Goal: Navigation & Orientation: Find specific page/section

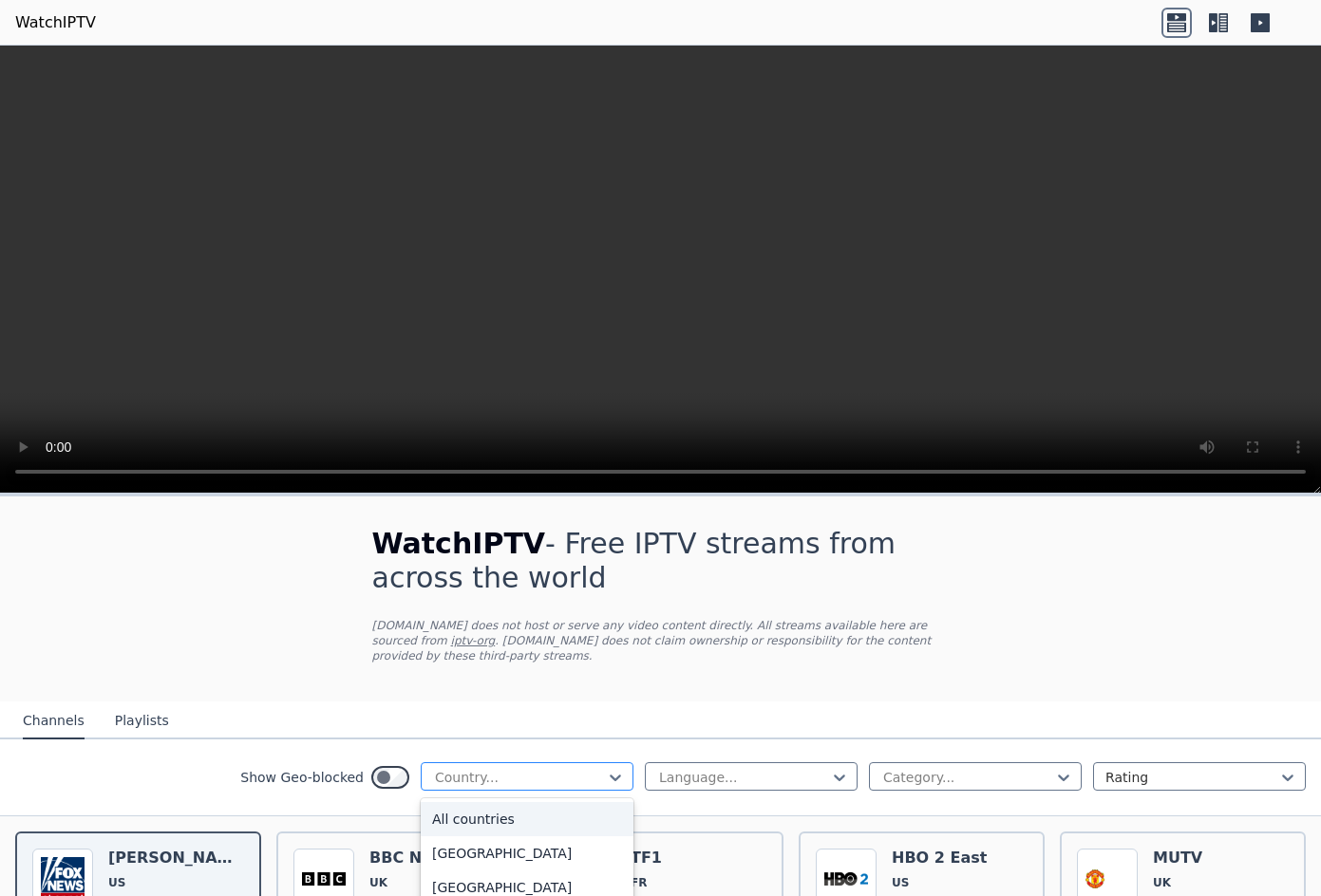
click at [478, 763] on div "Country..." at bounding box center [527, 776] width 213 height 28
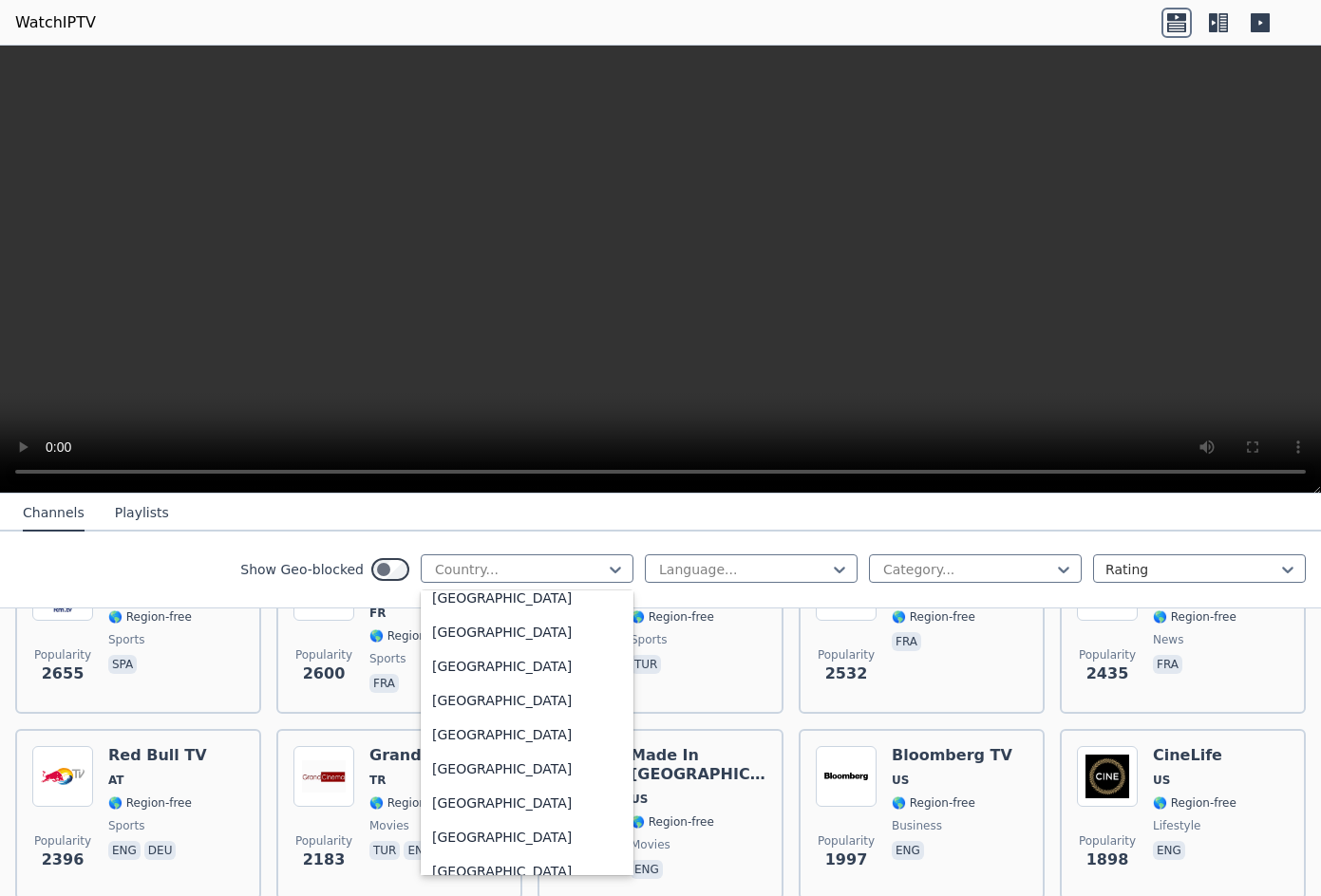
scroll to position [6425, 0]
click at [444, 707] on div "[GEOGRAPHIC_DATA]" at bounding box center [527, 699] width 213 height 34
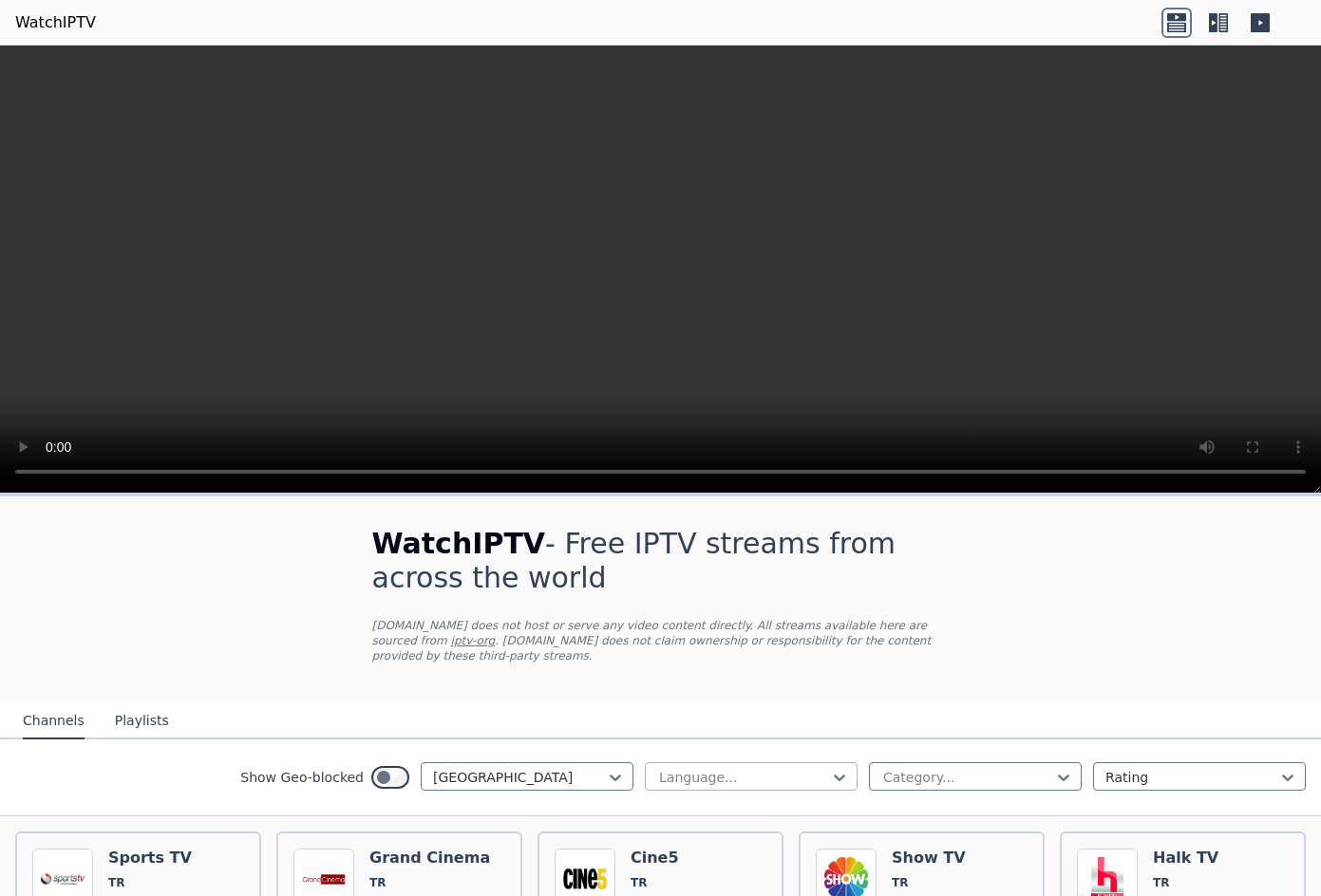
click at [709, 769] on div at bounding box center [743, 777] width 173 height 19
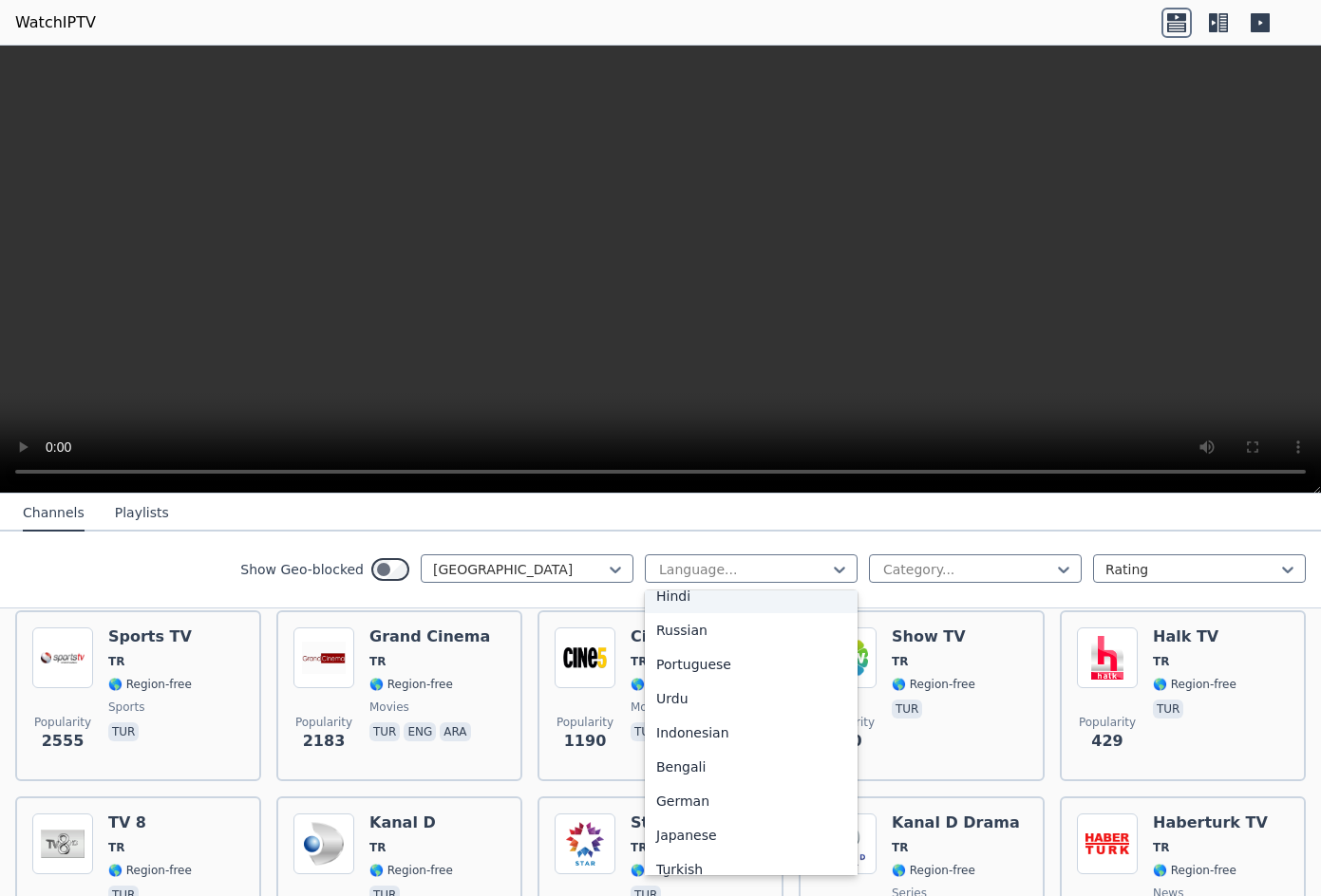
scroll to position [474, 0]
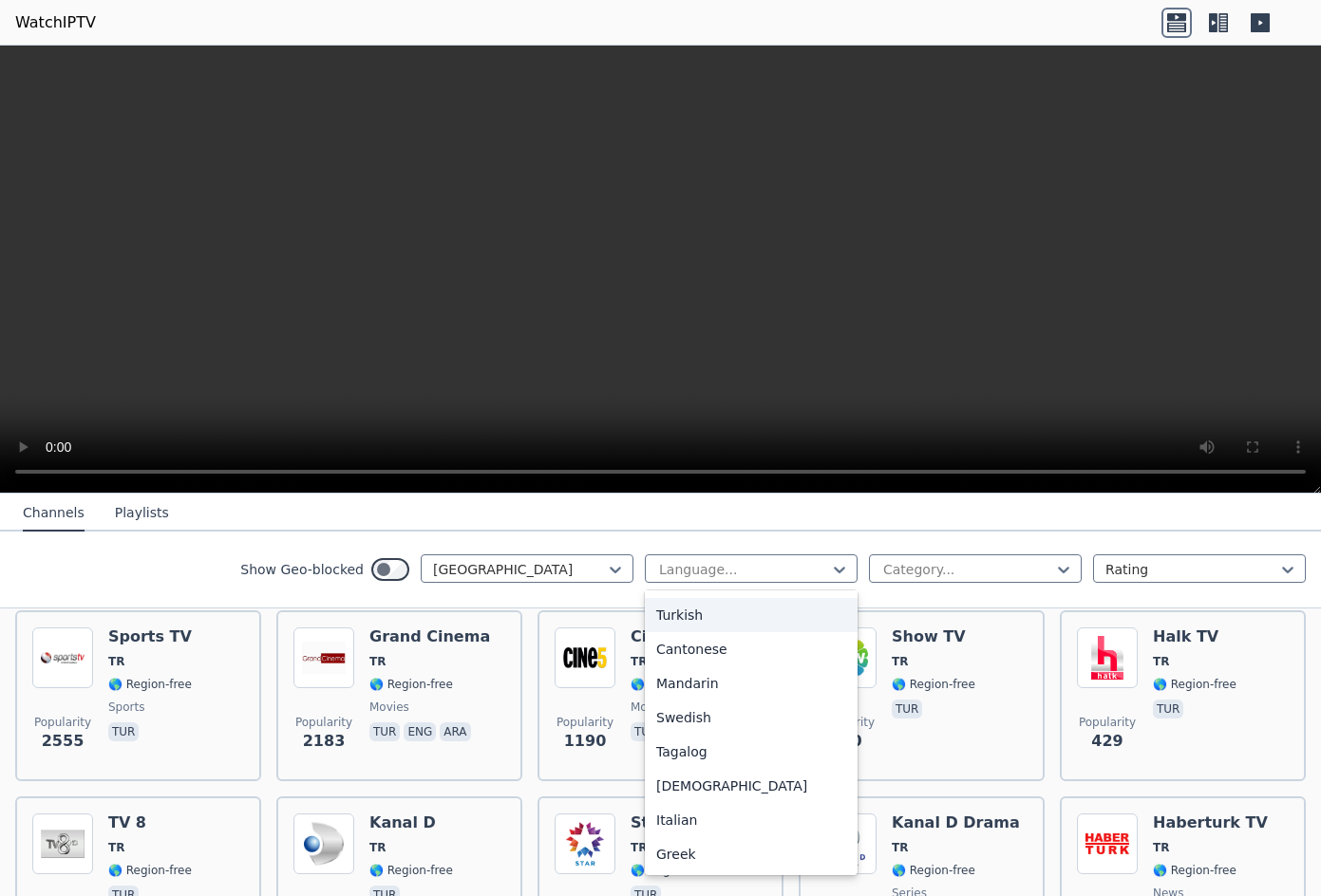
click at [667, 615] on div "Turkish" at bounding box center [751, 615] width 213 height 34
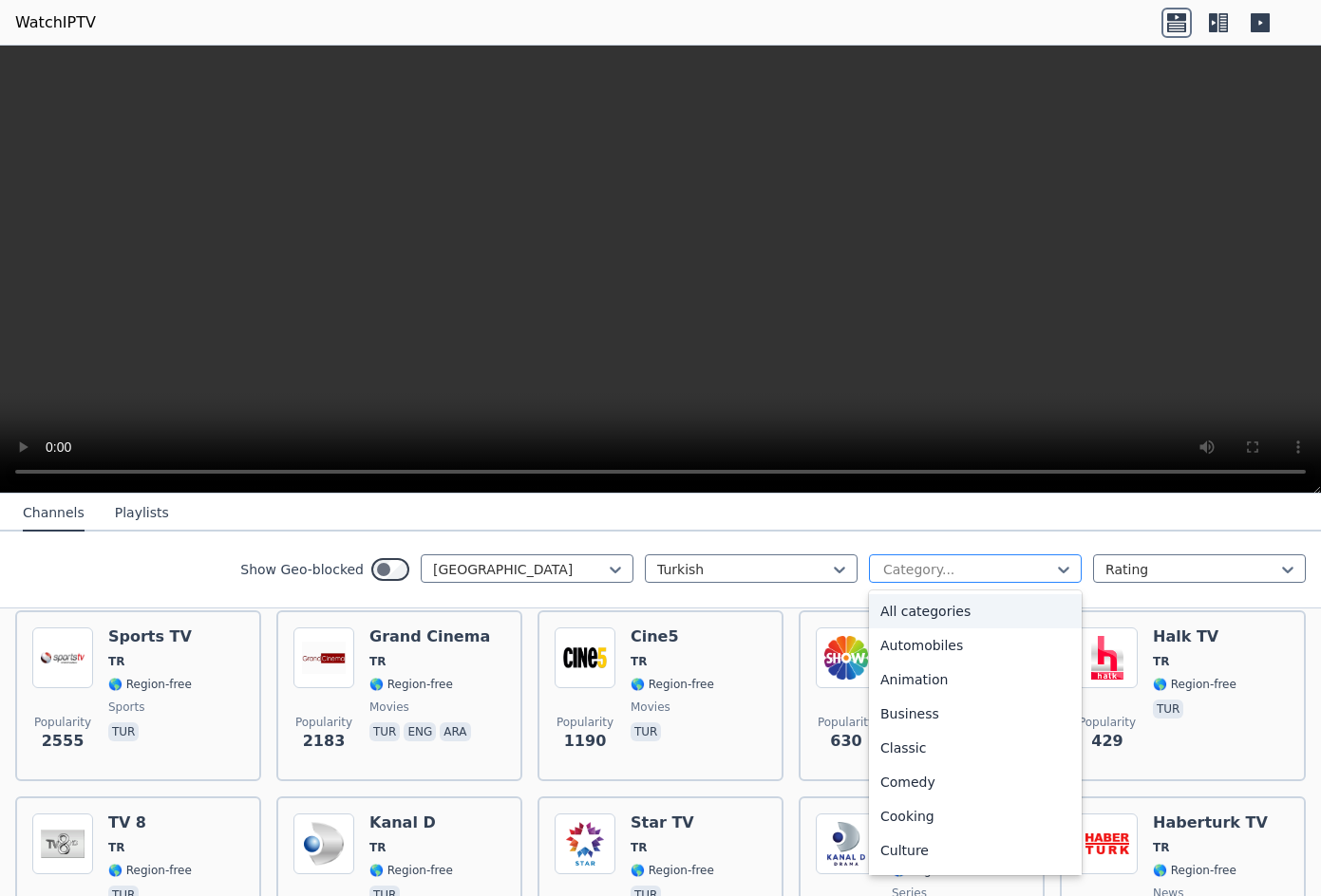
click at [961, 576] on div at bounding box center [968, 569] width 173 height 19
click at [902, 790] on div "Sports" at bounding box center [975, 786] width 213 height 34
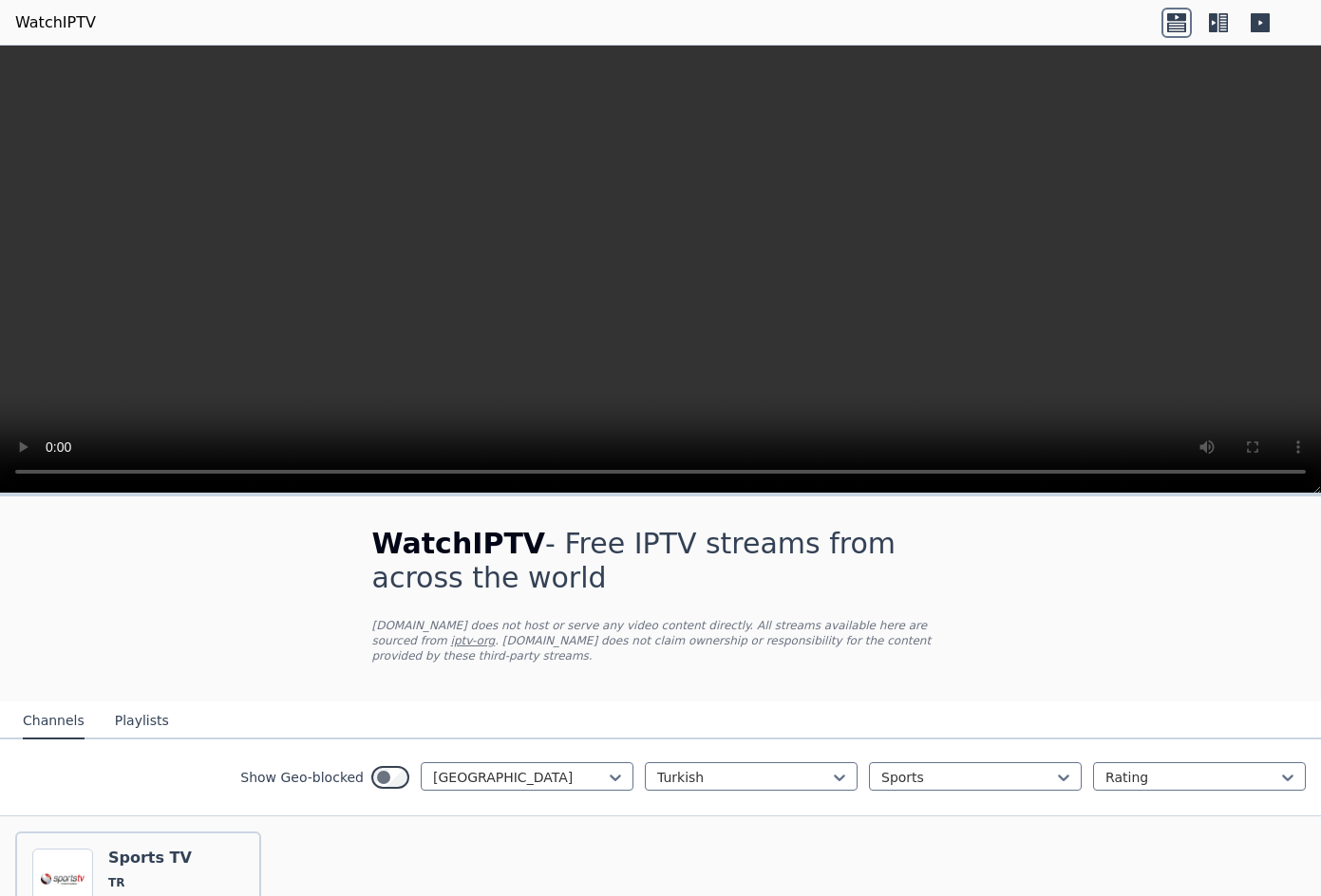
click at [146, 704] on button "Playlists" at bounding box center [141, 722] width 54 height 36
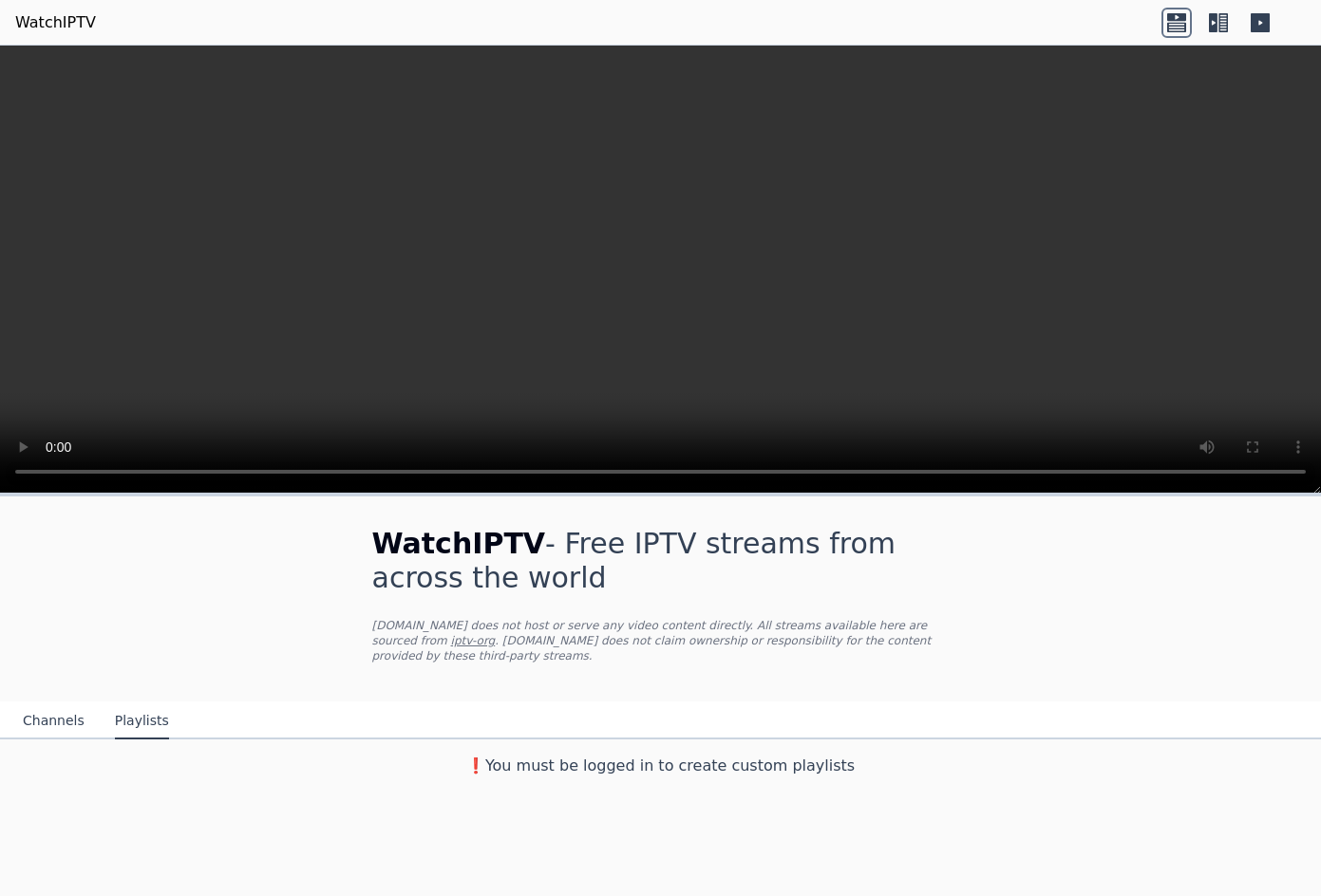
click at [1259, 16] on icon at bounding box center [1260, 23] width 19 height 19
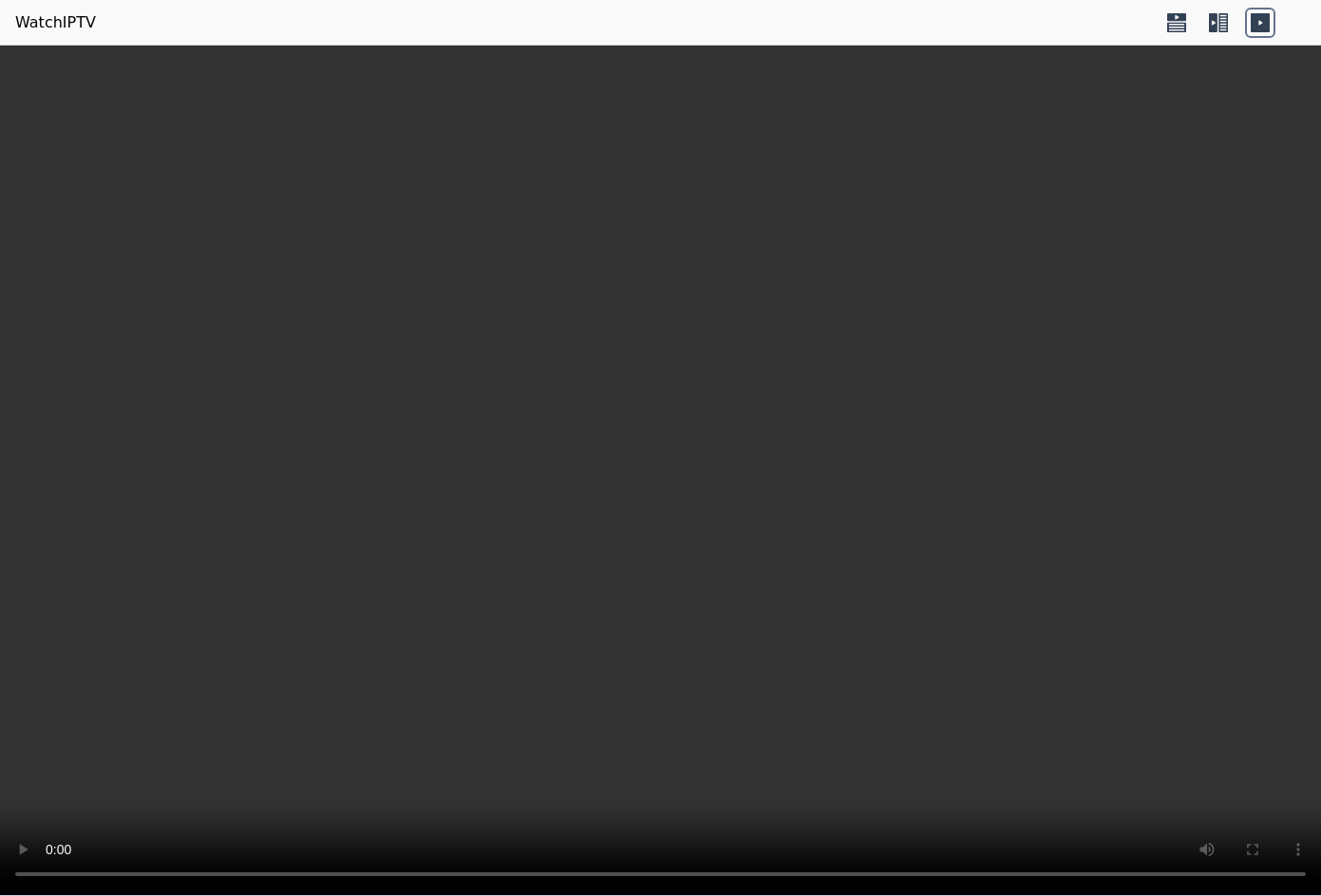
click at [1255, 32] on icon at bounding box center [1260, 23] width 30 height 30
click at [1271, 21] on icon at bounding box center [1260, 23] width 30 height 30
click at [1186, 10] on icon at bounding box center [1177, 23] width 30 height 30
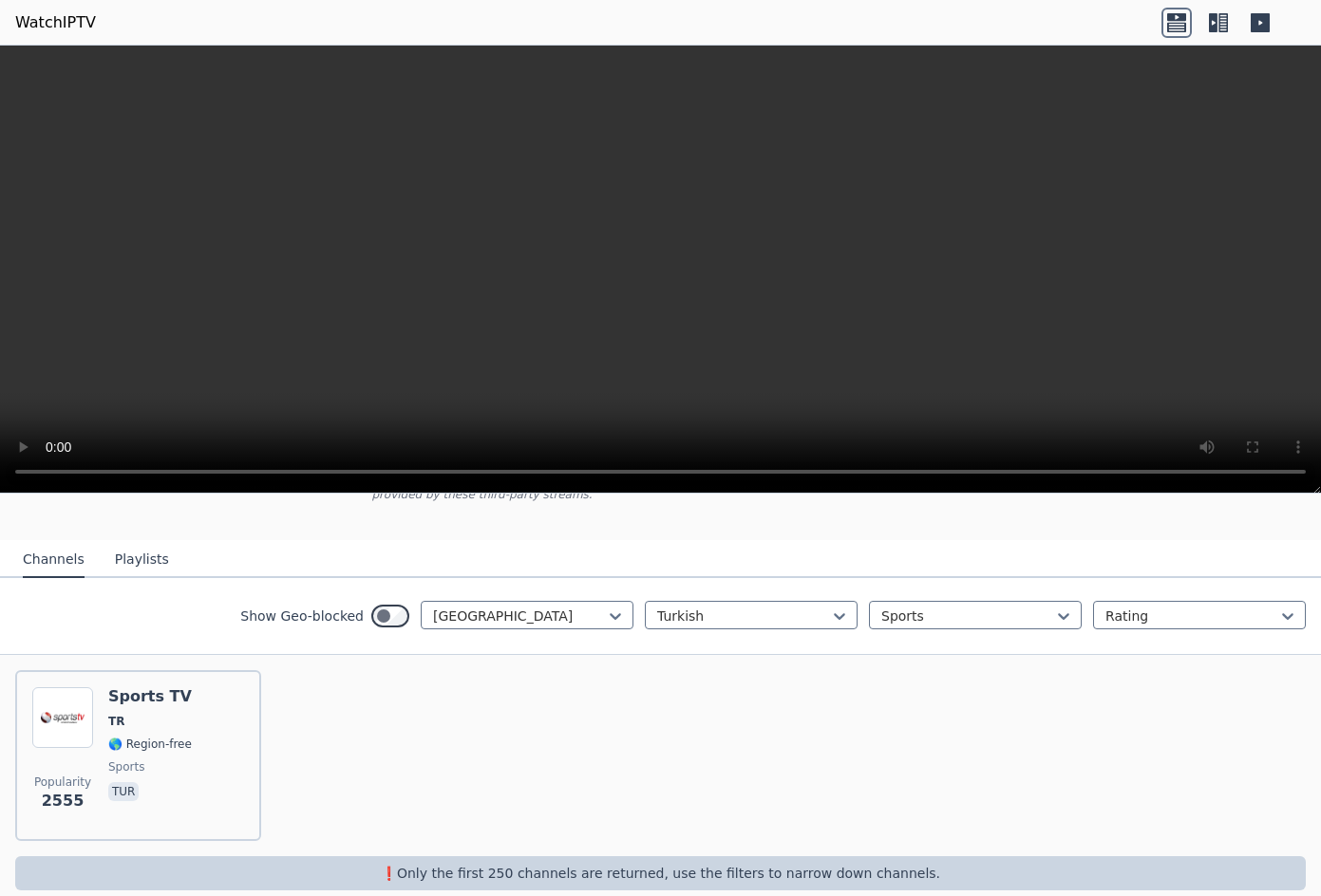
scroll to position [171, 0]
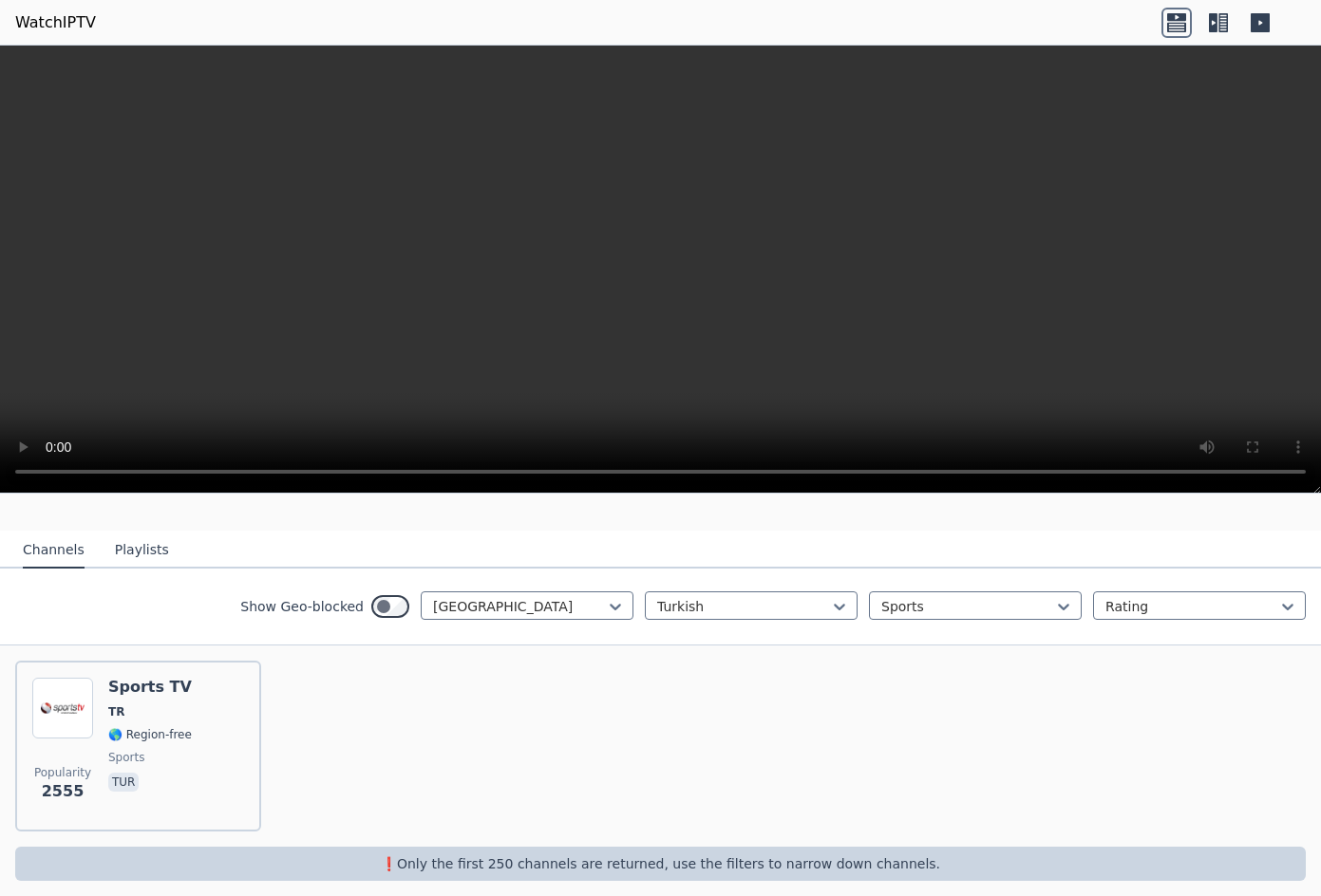
click at [135, 535] on button "Playlists" at bounding box center [141, 550] width 54 height 36
